Goal: Task Accomplishment & Management: Use online tool/utility

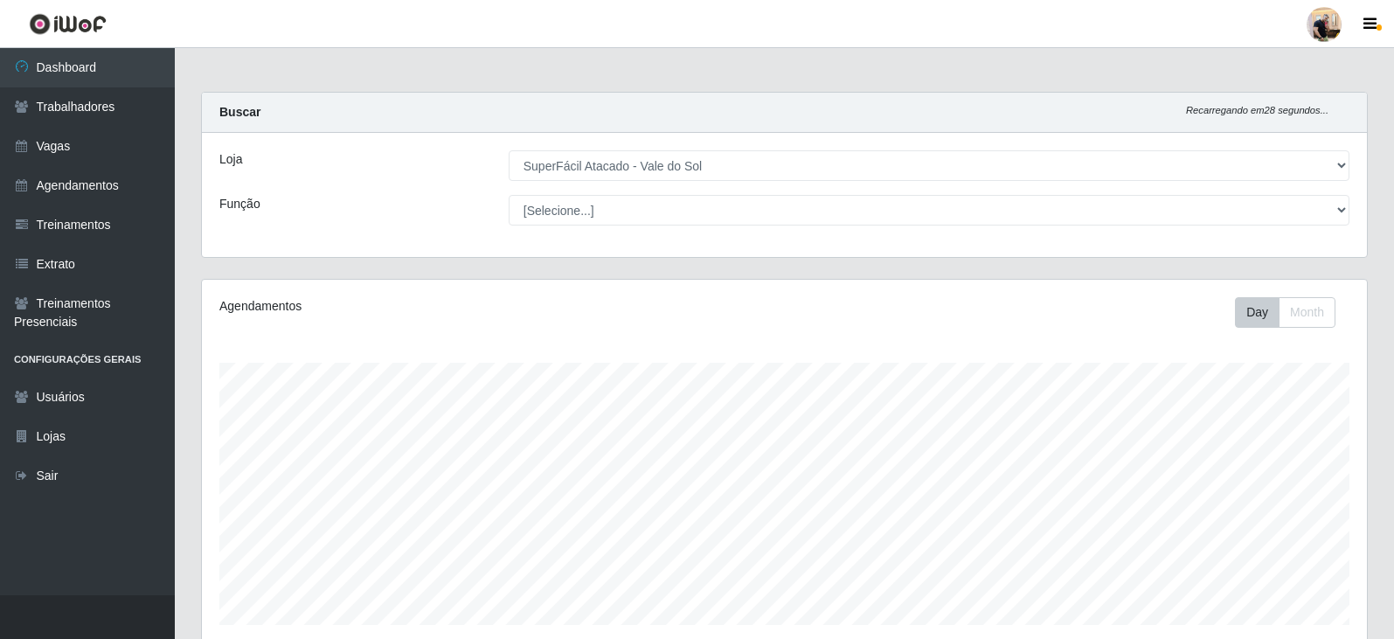
select select "502"
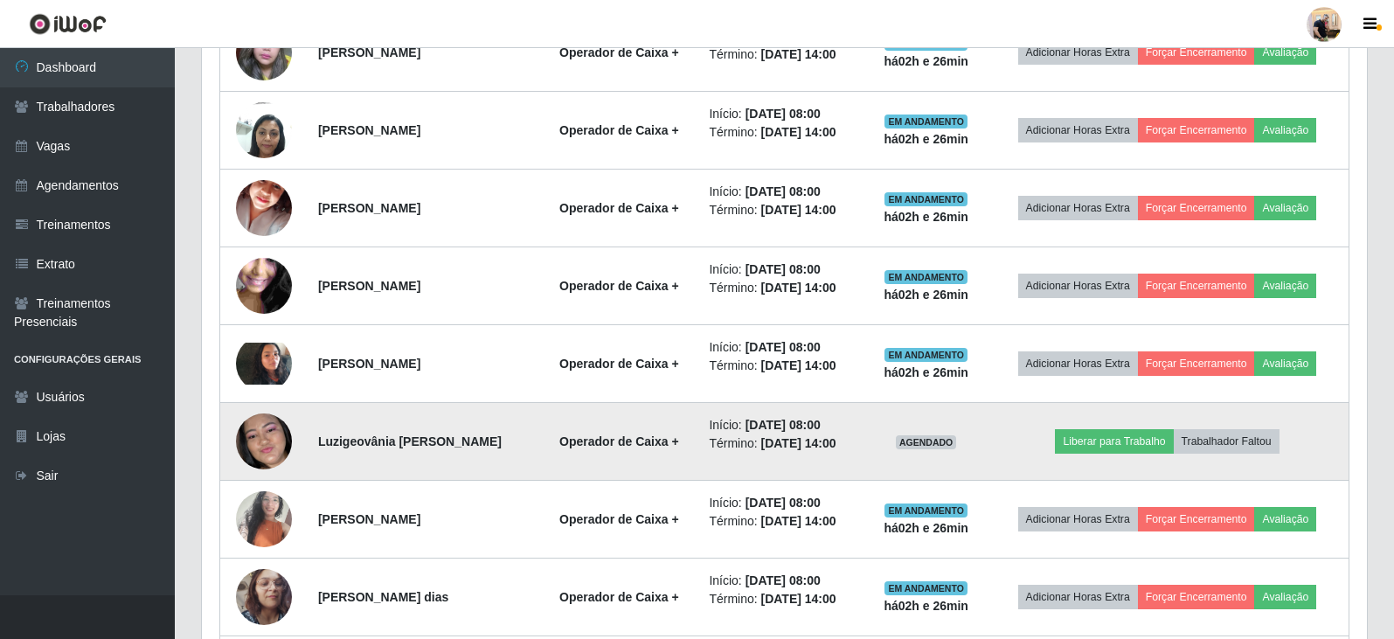
scroll to position [718, 0]
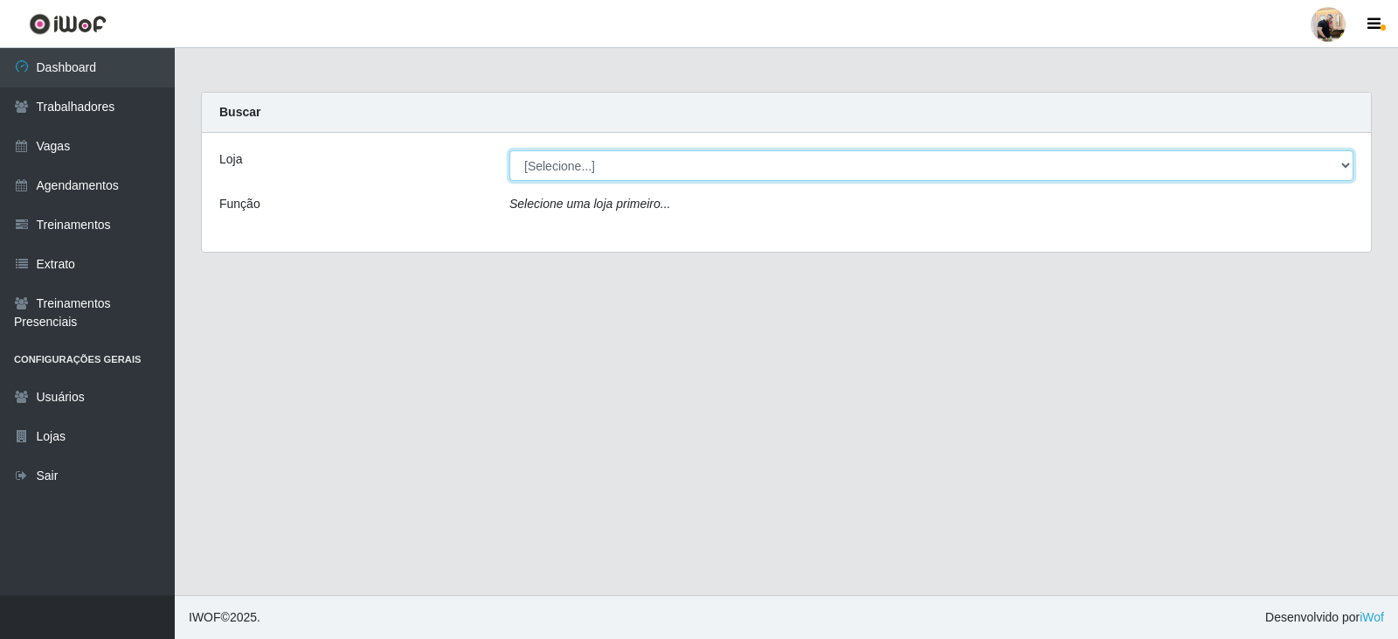
click at [614, 166] on select "[Selecione...] SuperFácil Atacado - Vale do Sol" at bounding box center [932, 165] width 844 height 31
select select "502"
click at [510, 150] on select "[Selecione...] SuperFácil Atacado - Vale do Sol" at bounding box center [932, 165] width 844 height 31
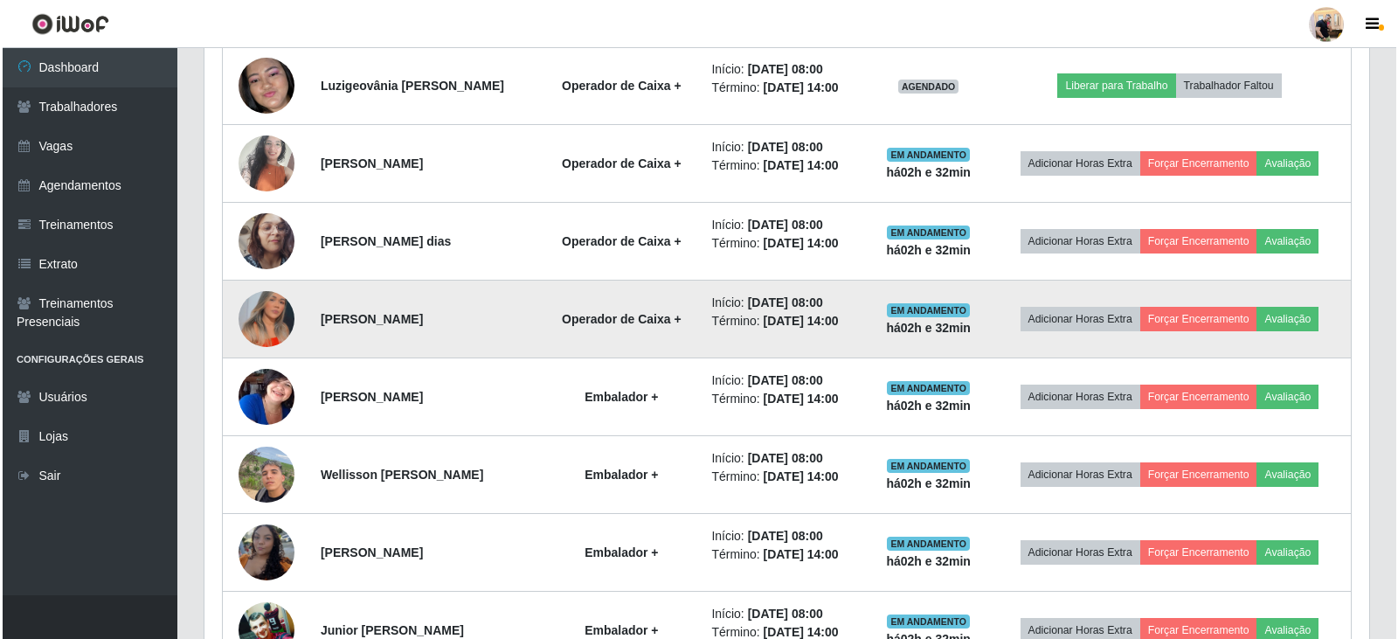
scroll to position [1085, 0]
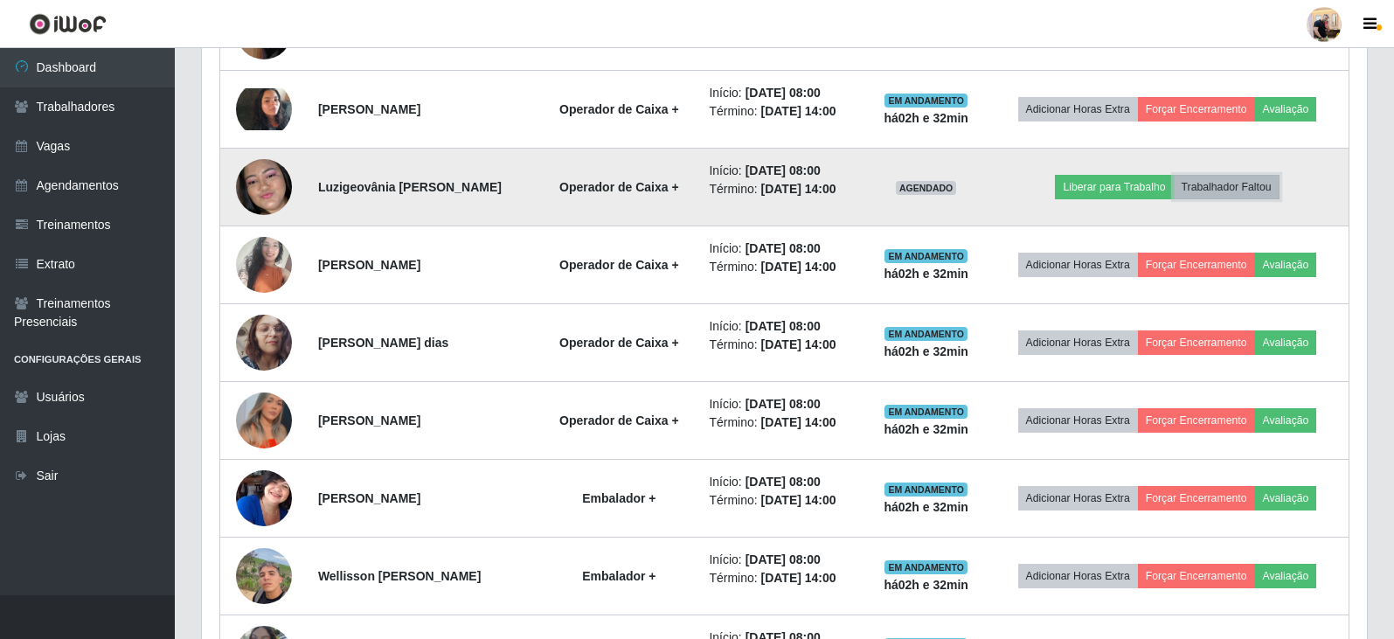
click at [1219, 195] on button "Trabalhador Faltou" at bounding box center [1227, 187] width 106 height 24
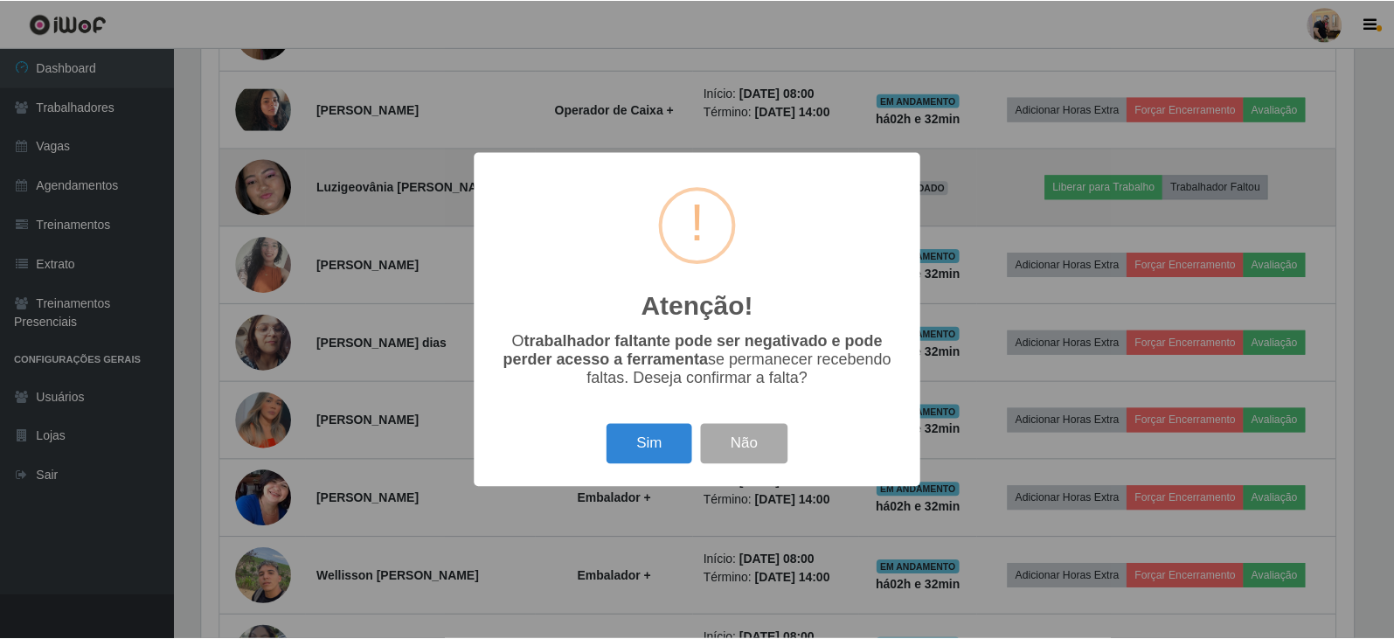
scroll to position [363, 1156]
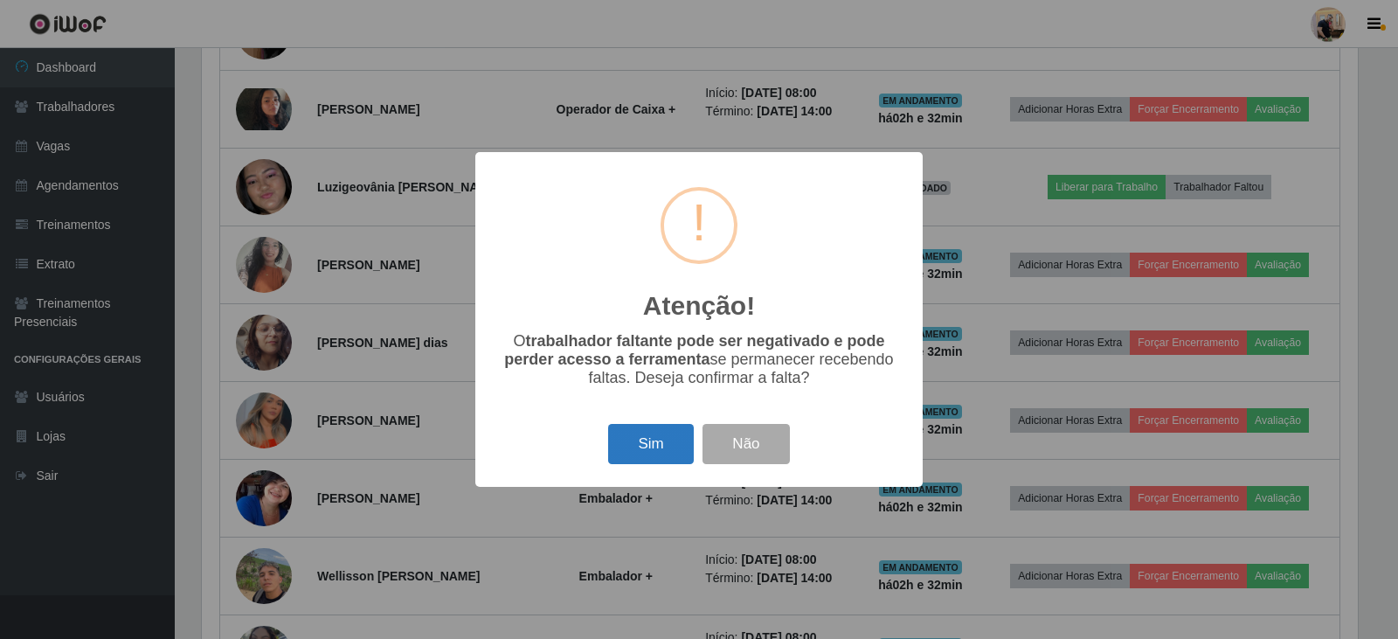
click at [662, 454] on button "Sim" at bounding box center [650, 444] width 85 height 41
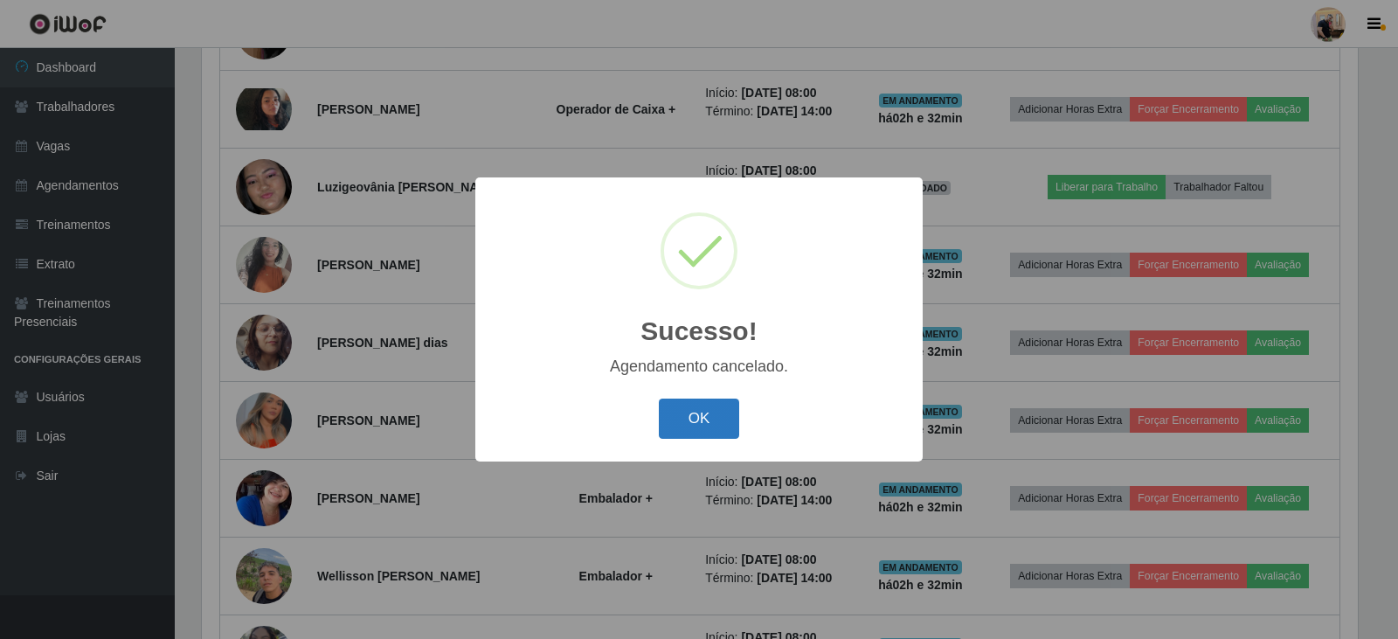
click at [717, 406] on button "OK" at bounding box center [699, 419] width 81 height 41
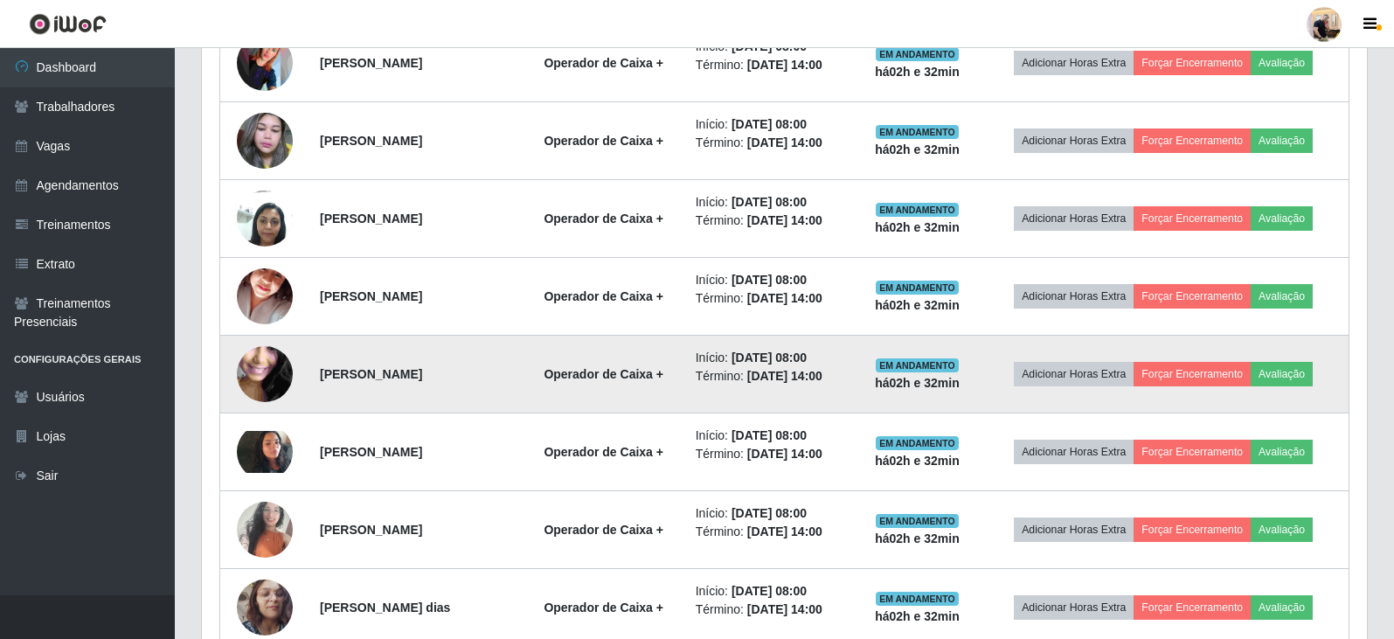
scroll to position [728, 0]
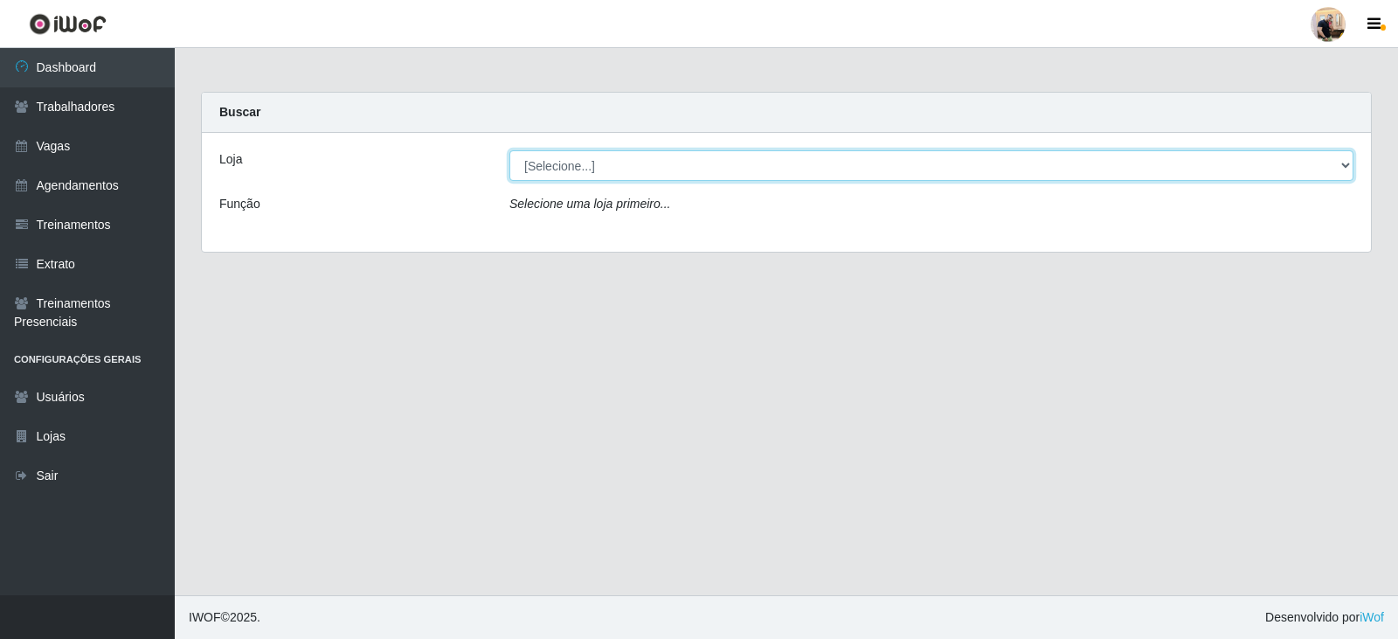
click at [583, 170] on select "[Selecione...] SuperFácil Atacado - Vale do Sol" at bounding box center [932, 165] width 844 height 31
select select "502"
click at [510, 150] on select "[Selecione...] SuperFácil Atacado - Vale do Sol" at bounding box center [932, 165] width 844 height 31
